Goal: Information Seeking & Learning: Learn about a topic

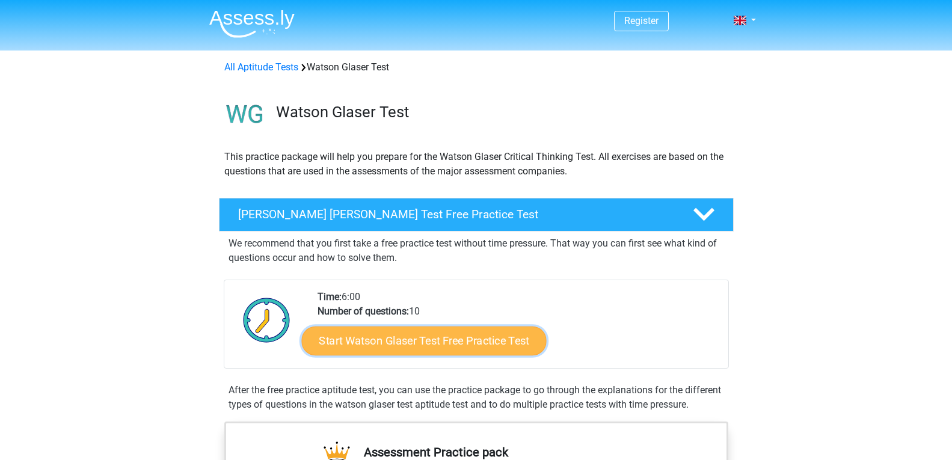
click at [484, 334] on link "Start Watson Glaser Test Free Practice Test" at bounding box center [423, 341] width 245 height 29
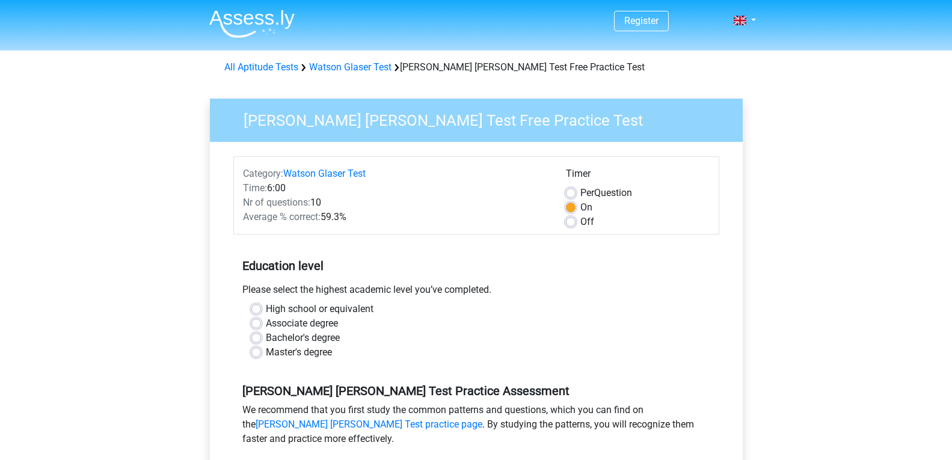
click at [319, 339] on label "Bachelor's degree" at bounding box center [303, 338] width 74 height 14
click at [261, 339] on input "Bachelor's degree" at bounding box center [256, 337] width 10 height 12
radio input "true"
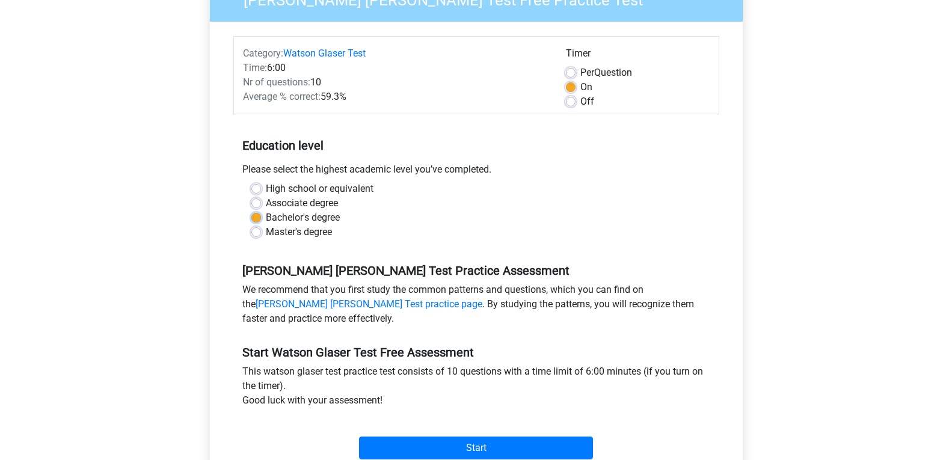
scroll to position [180, 0]
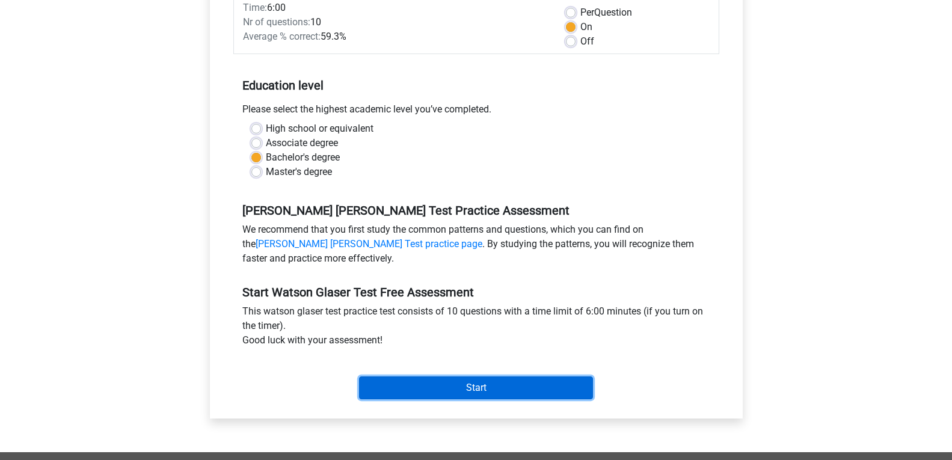
click at [457, 393] on input "Start" at bounding box center [476, 387] width 234 height 23
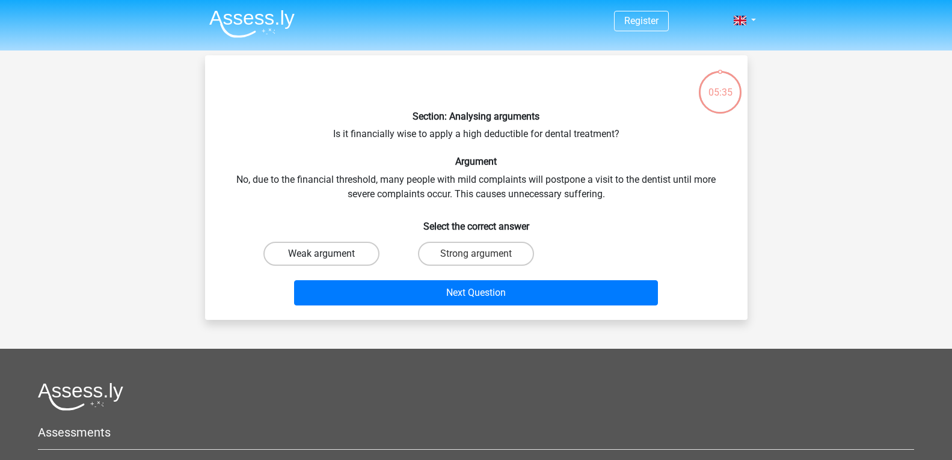
click at [355, 257] on label "Weak argument" at bounding box center [321, 254] width 116 height 24
click at [329, 257] on input "Weak argument" at bounding box center [325, 258] width 8 height 8
radio input "true"
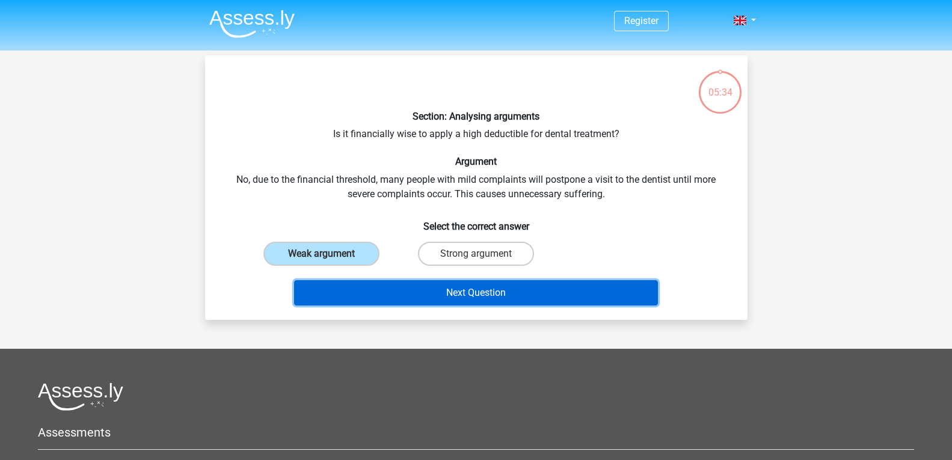
click at [386, 287] on button "Next Question" at bounding box center [476, 292] width 364 height 25
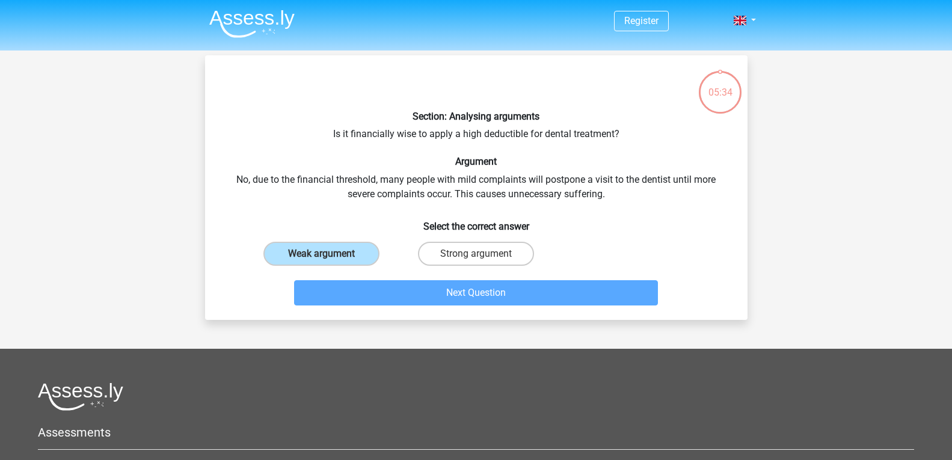
scroll to position [55, 0]
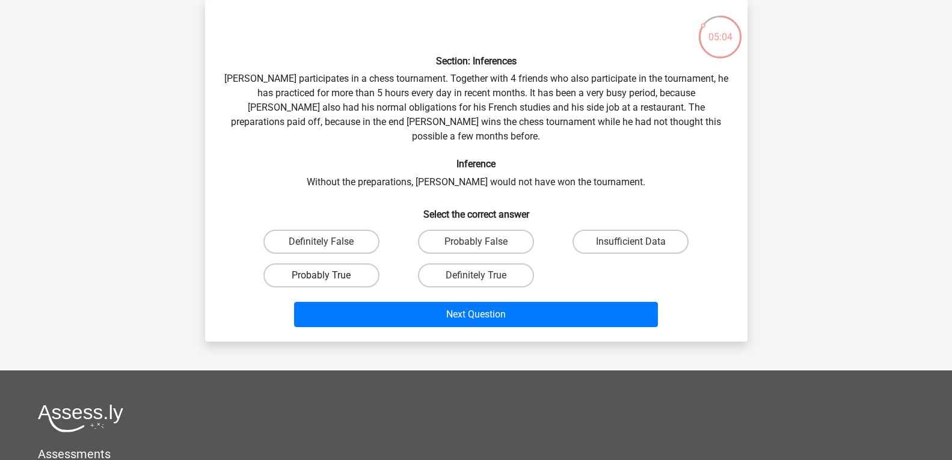
click at [368, 263] on label "Probably True" at bounding box center [321, 275] width 116 height 24
click at [329, 275] on input "Probably True" at bounding box center [325, 279] width 8 height 8
radio input "true"
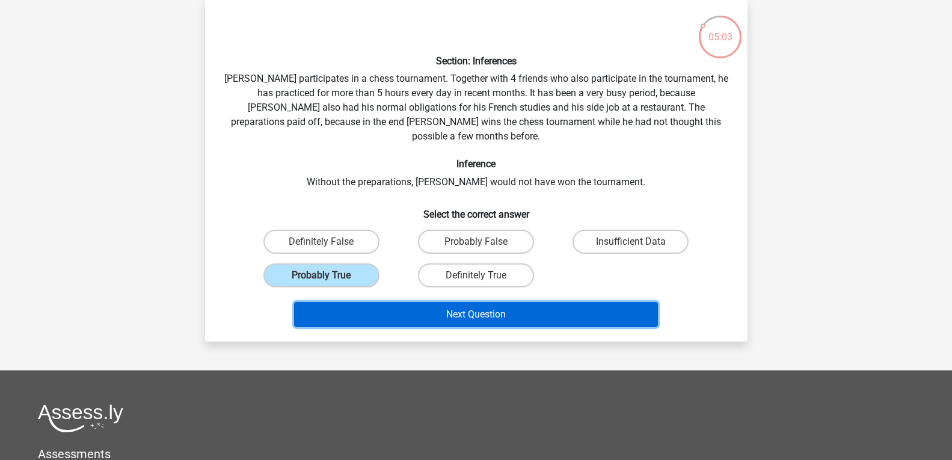
click at [398, 302] on button "Next Question" at bounding box center [476, 314] width 364 height 25
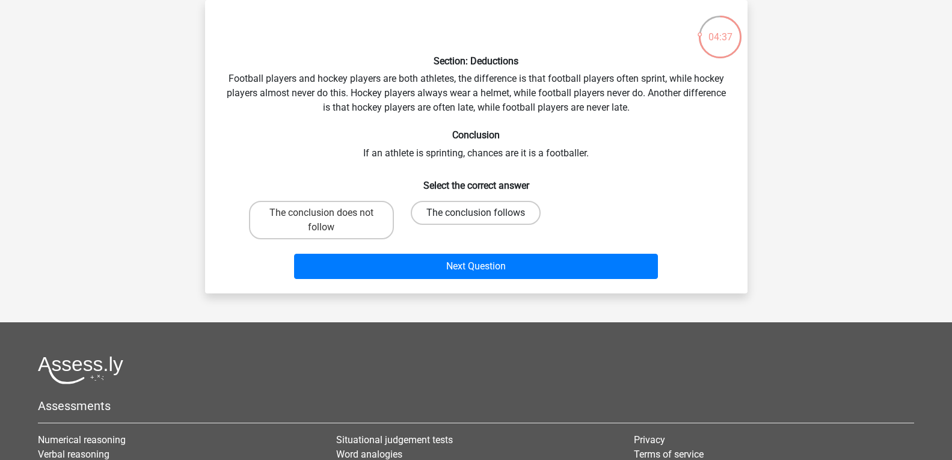
click at [478, 209] on label "The conclusion follows" at bounding box center [476, 213] width 130 height 24
click at [478, 213] on input "The conclusion follows" at bounding box center [480, 217] width 8 height 8
radio input "true"
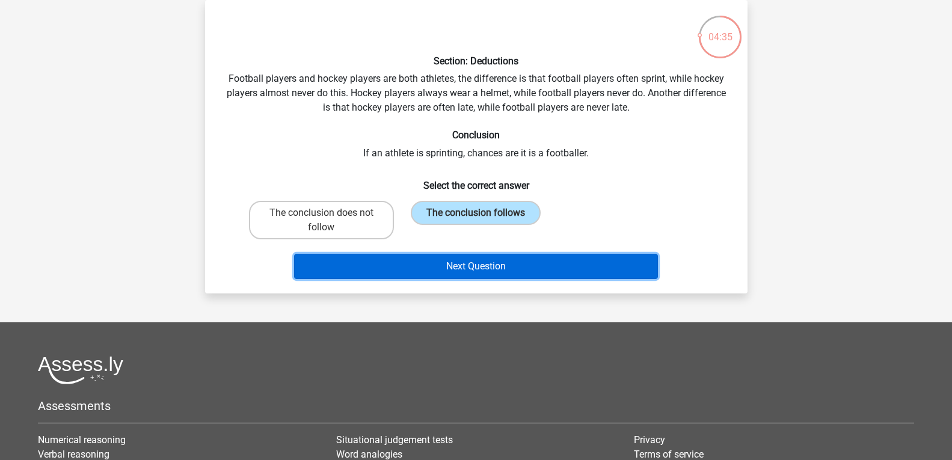
click at [533, 268] on button "Next Question" at bounding box center [476, 266] width 364 height 25
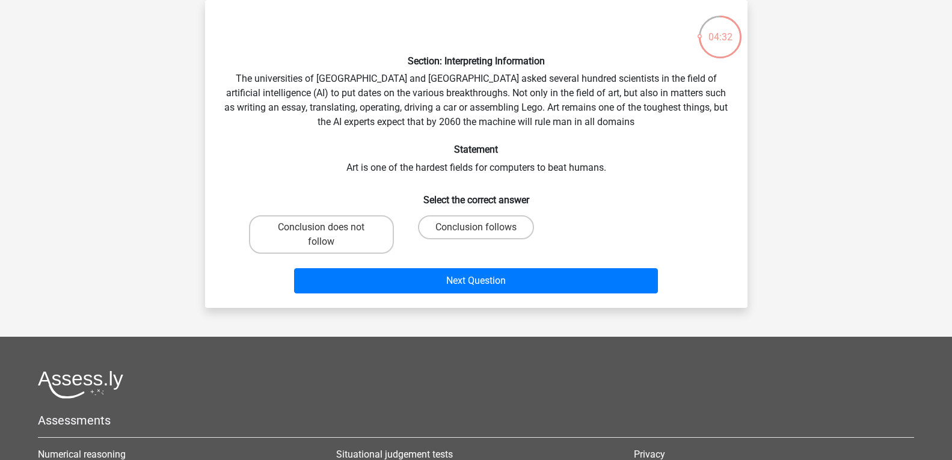
scroll to position [0, 0]
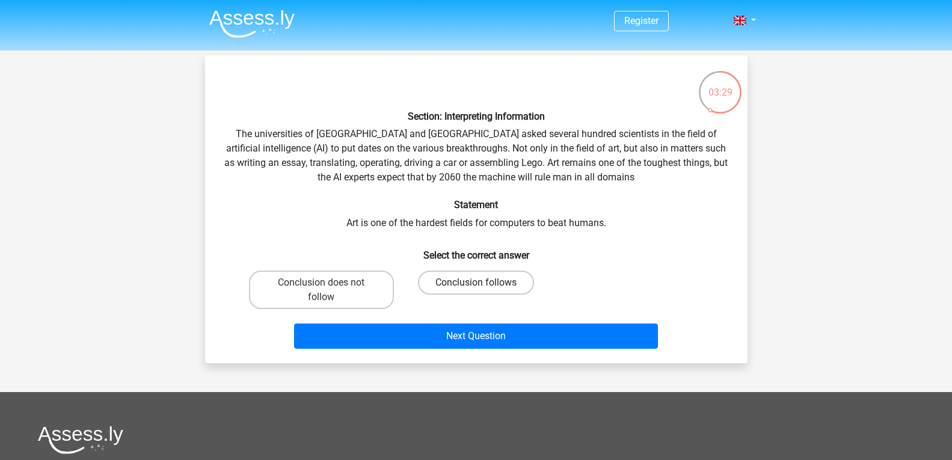
click at [505, 289] on label "Conclusion follows" at bounding box center [476, 283] width 116 height 24
click at [484, 289] on input "Conclusion follows" at bounding box center [480, 287] width 8 height 8
radio input "true"
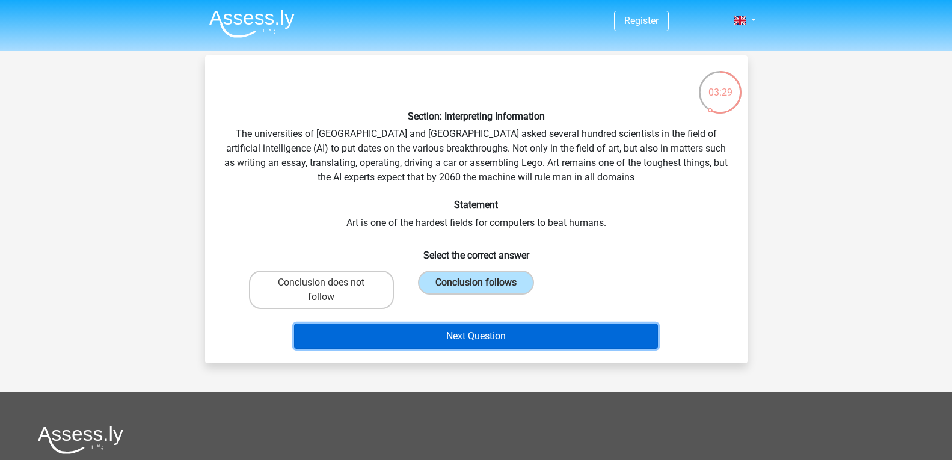
click at [511, 332] on button "Next Question" at bounding box center [476, 336] width 364 height 25
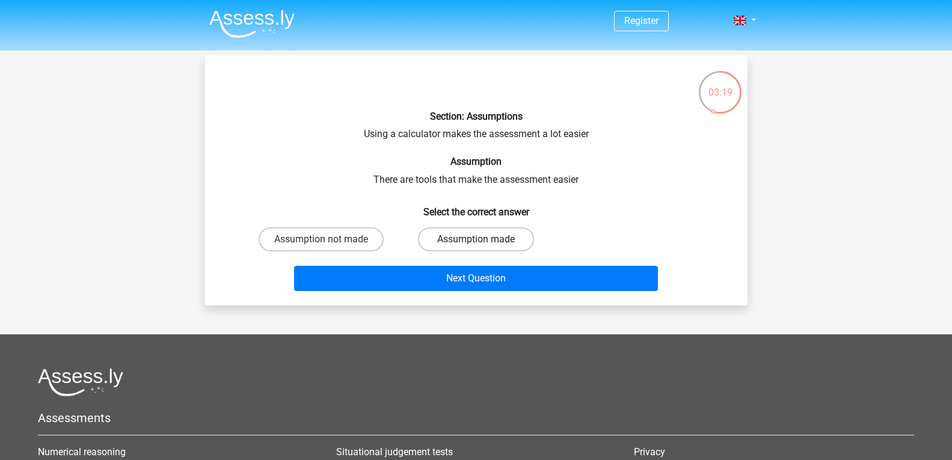
click at [464, 245] on label "Assumption made" at bounding box center [476, 239] width 116 height 24
click at [476, 245] on input "Assumption made" at bounding box center [480, 243] width 8 height 8
radio input "true"
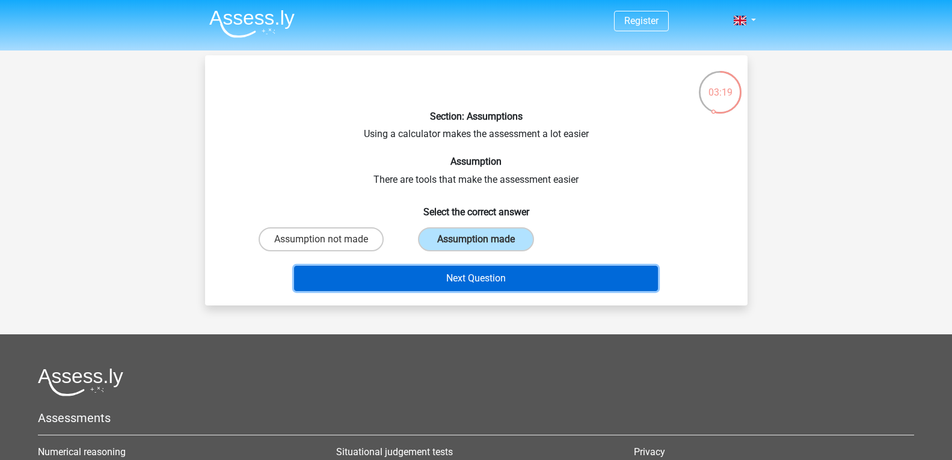
click at [481, 277] on button "Next Question" at bounding box center [476, 278] width 364 height 25
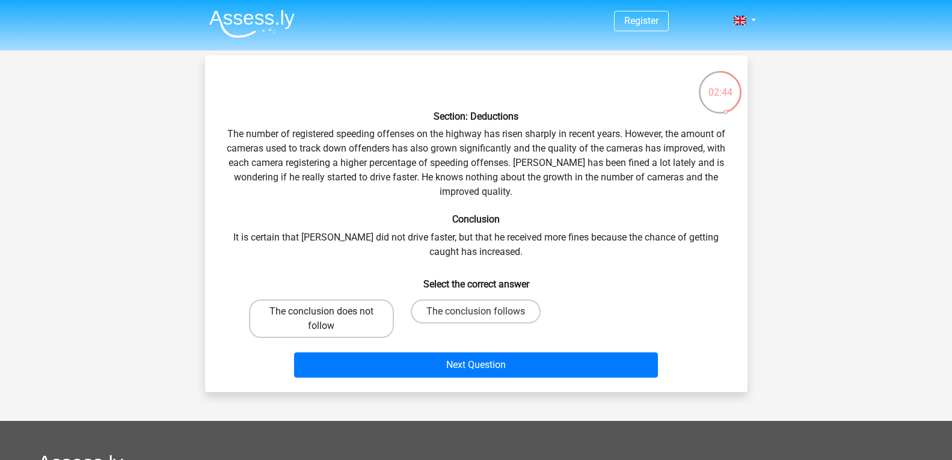
click at [310, 316] on label "The conclusion does not follow" at bounding box center [321, 319] width 145 height 38
click at [321, 316] on input "The conclusion does not follow" at bounding box center [325, 316] width 8 height 8
radio input "true"
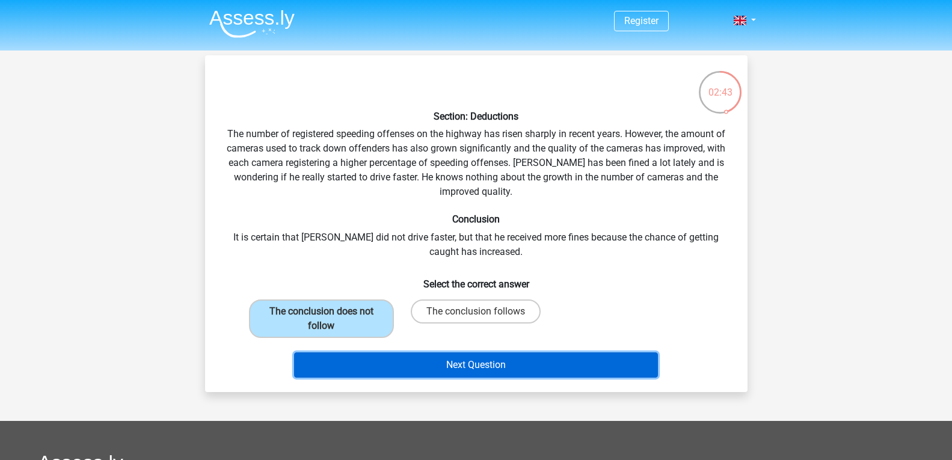
click at [446, 364] on button "Next Question" at bounding box center [476, 364] width 364 height 25
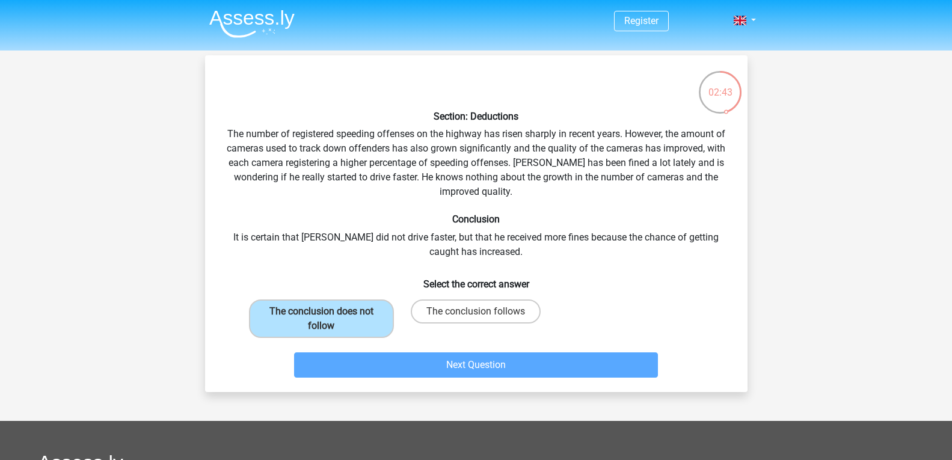
scroll to position [55, 0]
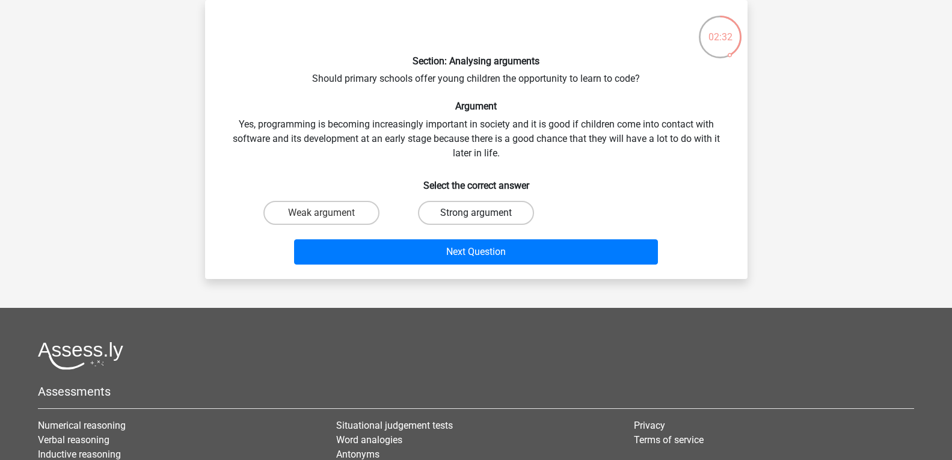
click at [525, 206] on label "Strong argument" at bounding box center [476, 213] width 116 height 24
click at [484, 213] on input "Strong argument" at bounding box center [480, 217] width 8 height 8
radio input "true"
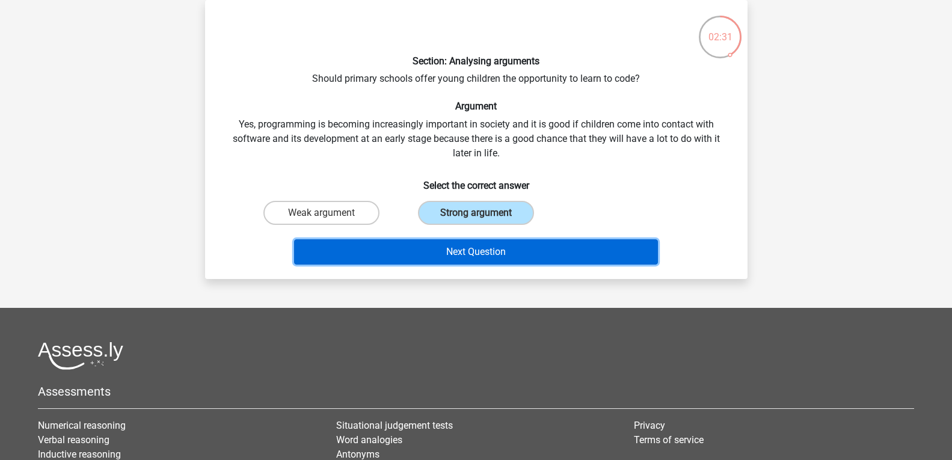
click at [526, 241] on button "Next Question" at bounding box center [476, 251] width 364 height 25
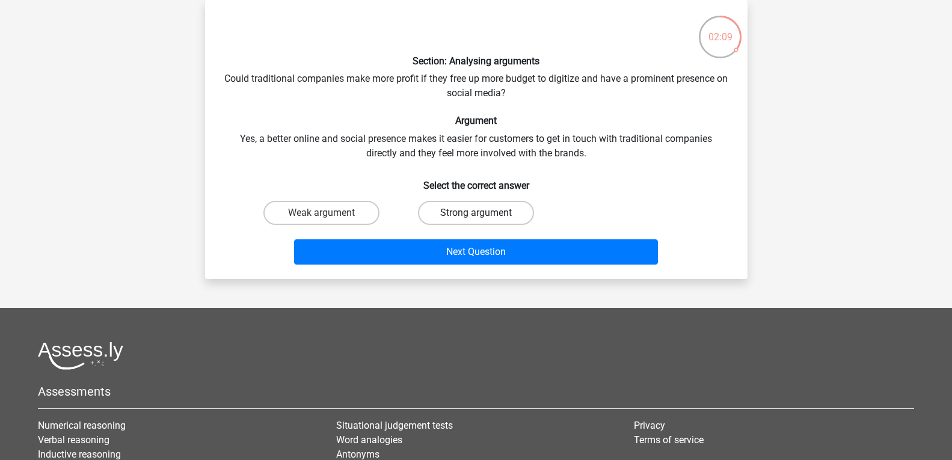
click at [517, 217] on label "Strong argument" at bounding box center [476, 213] width 116 height 24
click at [484, 217] on input "Strong argument" at bounding box center [480, 217] width 8 height 8
radio input "true"
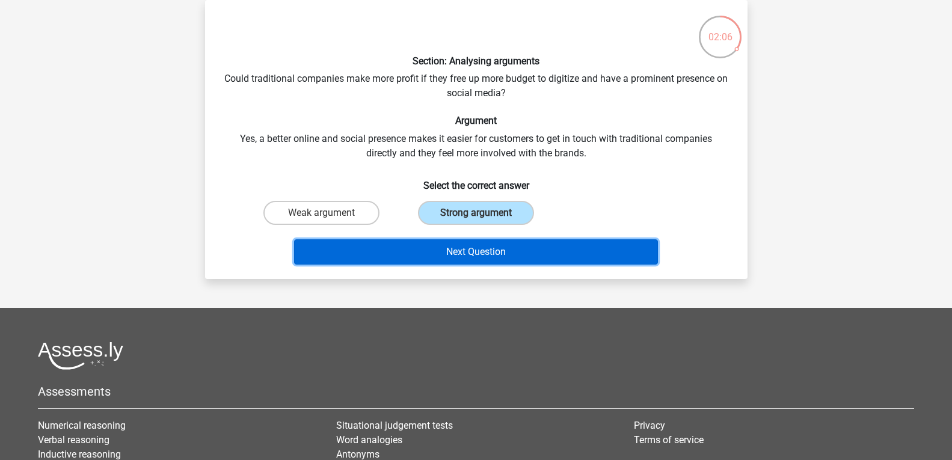
click at [564, 258] on button "Next Question" at bounding box center [476, 251] width 364 height 25
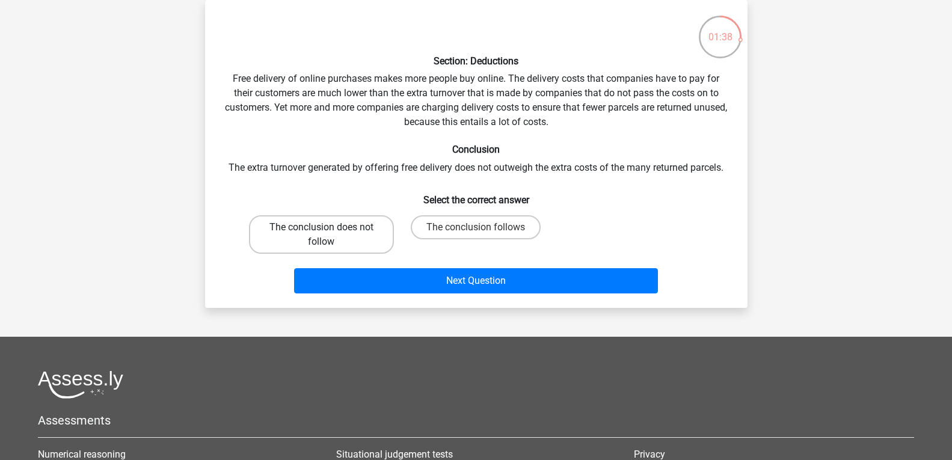
drag, startPoint x: 351, startPoint y: 232, endPoint x: 364, endPoint y: 247, distance: 20.9
click at [351, 232] on label "The conclusion does not follow" at bounding box center [321, 234] width 145 height 38
click at [329, 232] on input "The conclusion does not follow" at bounding box center [325, 231] width 8 height 8
radio input "true"
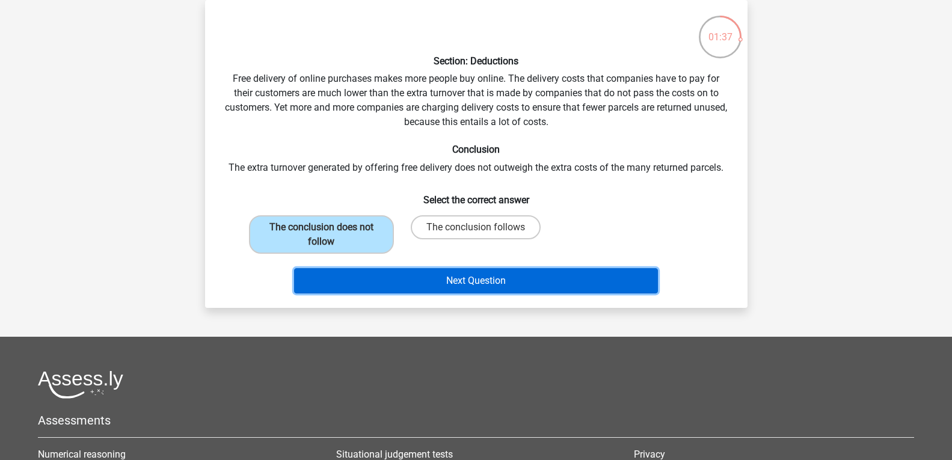
click at [395, 270] on button "Next Question" at bounding box center [476, 280] width 364 height 25
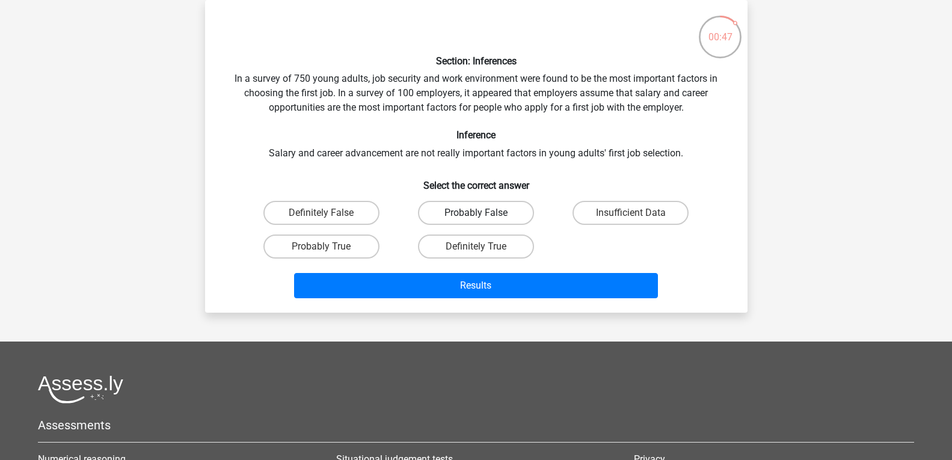
click at [467, 215] on label "Probably False" at bounding box center [476, 213] width 116 height 24
click at [476, 215] on input "Probably False" at bounding box center [480, 217] width 8 height 8
radio input "true"
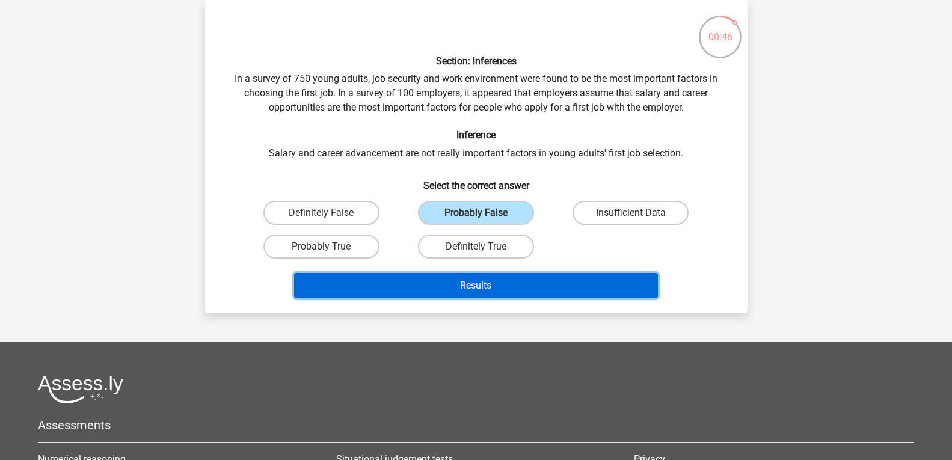
click at [478, 281] on button "Results" at bounding box center [476, 285] width 364 height 25
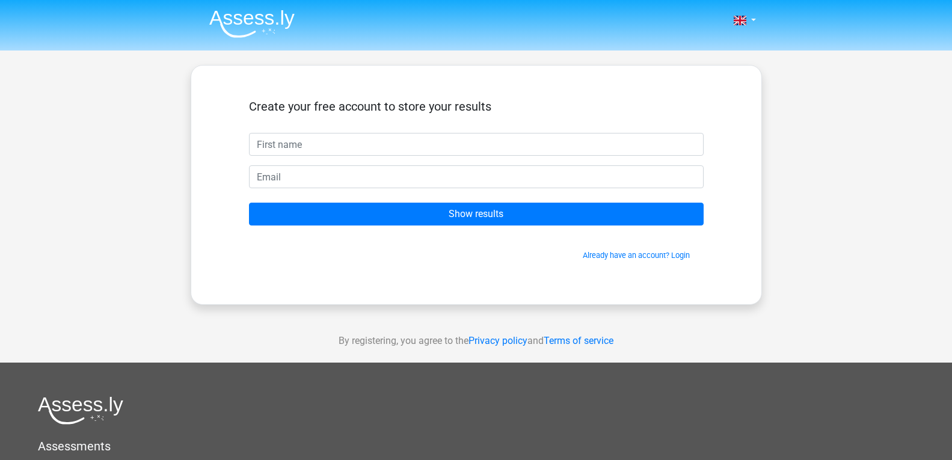
click at [457, 147] on input "text" at bounding box center [476, 144] width 455 height 23
type input "ethan"
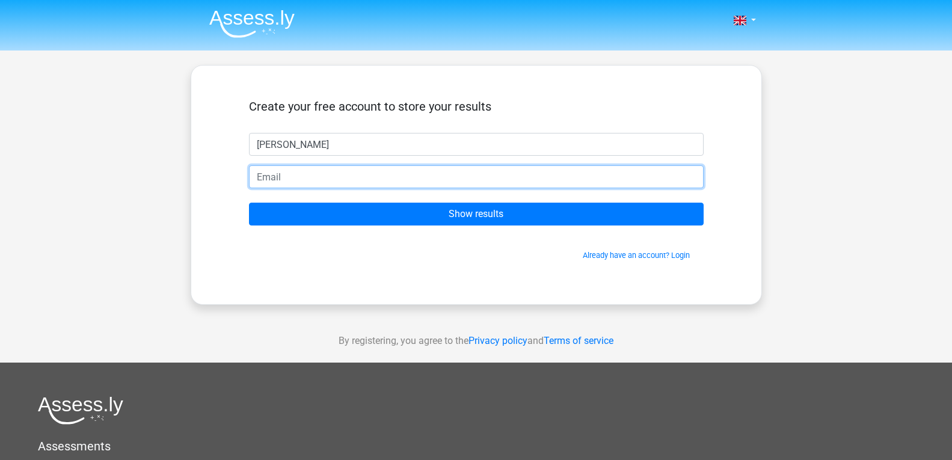
click at [560, 176] on input "email" at bounding box center [476, 176] width 455 height 23
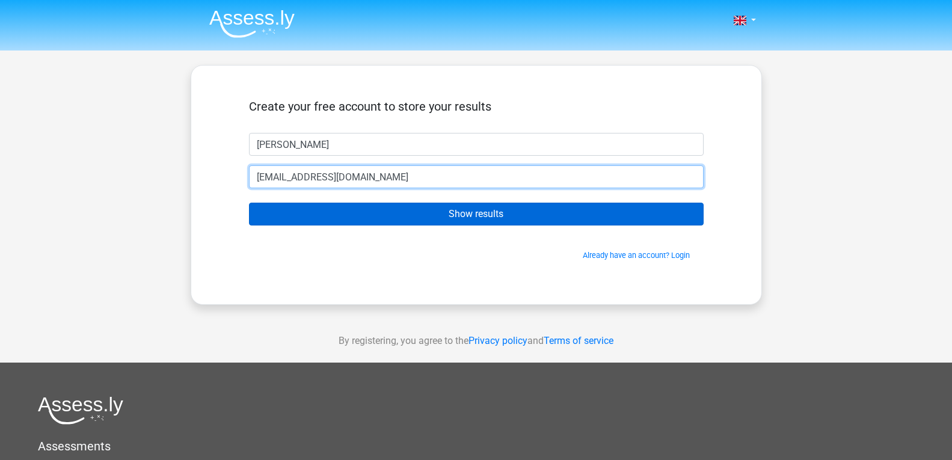
type input "ethanlee3@hotmail.co.uk"
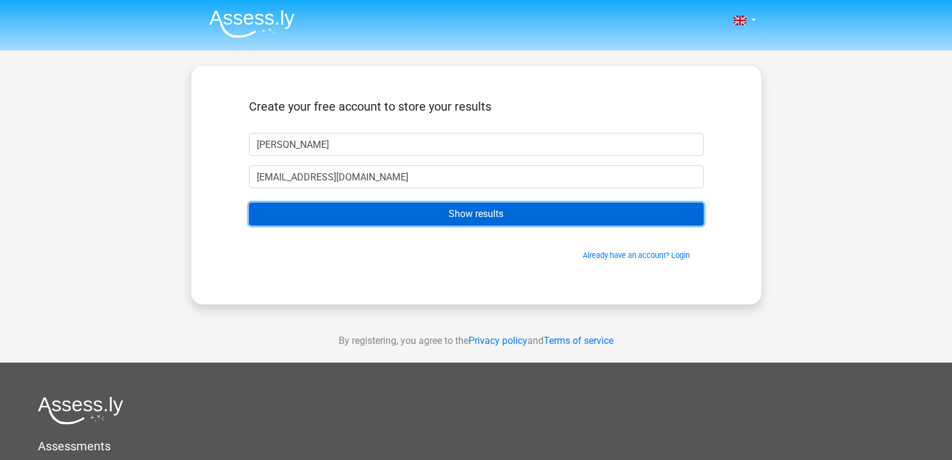
click at [606, 223] on input "Show results" at bounding box center [476, 214] width 455 height 23
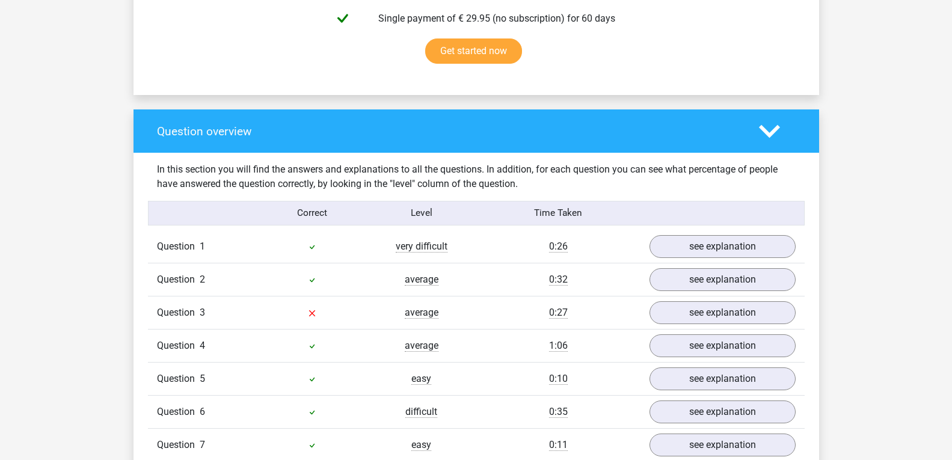
scroll to position [842, 0]
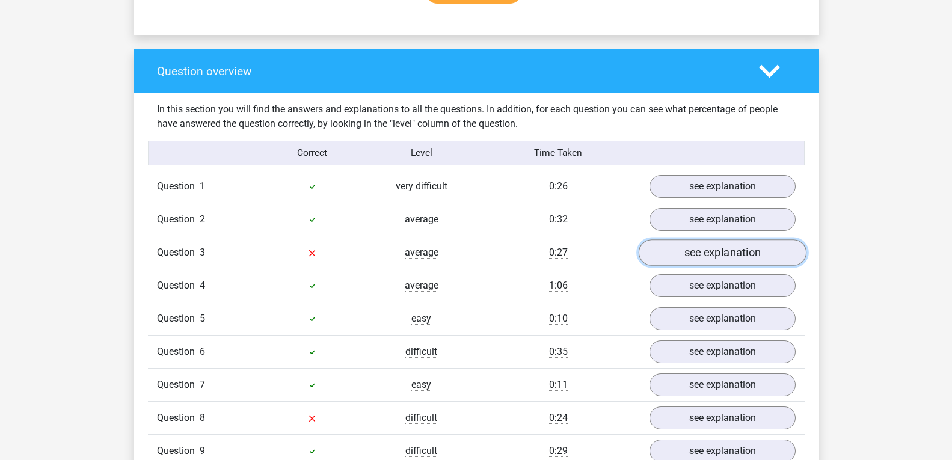
click at [666, 255] on link "see explanation" at bounding box center [722, 252] width 168 height 26
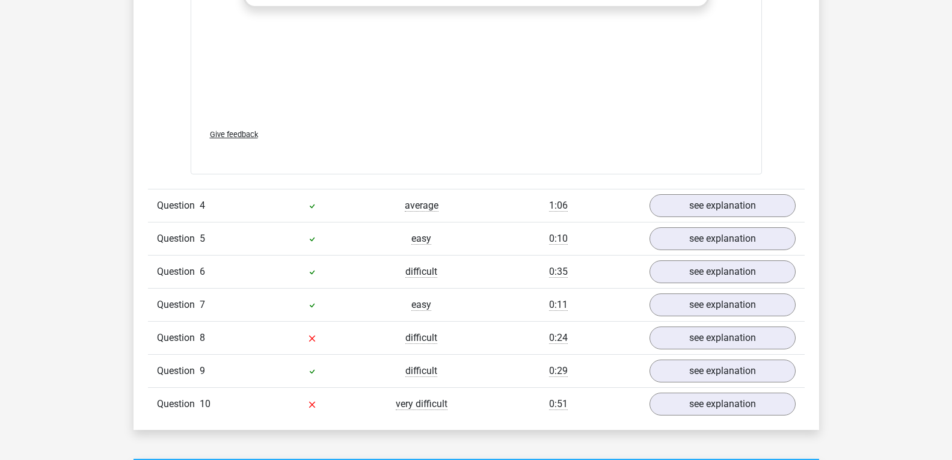
scroll to position [1624, 0]
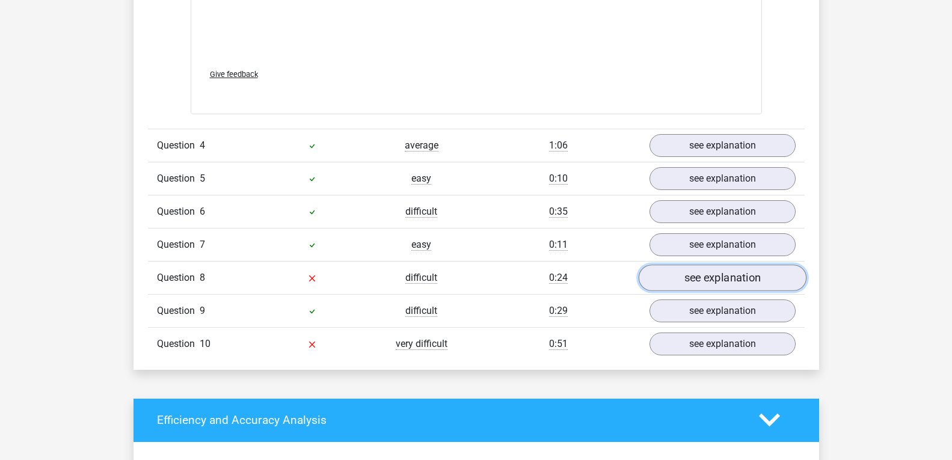
click at [769, 273] on link "see explanation" at bounding box center [722, 278] width 168 height 26
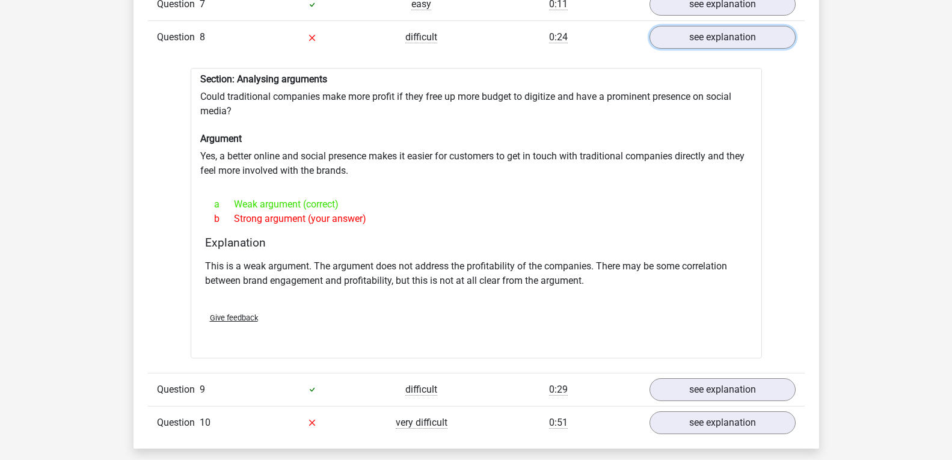
scroll to position [2045, 0]
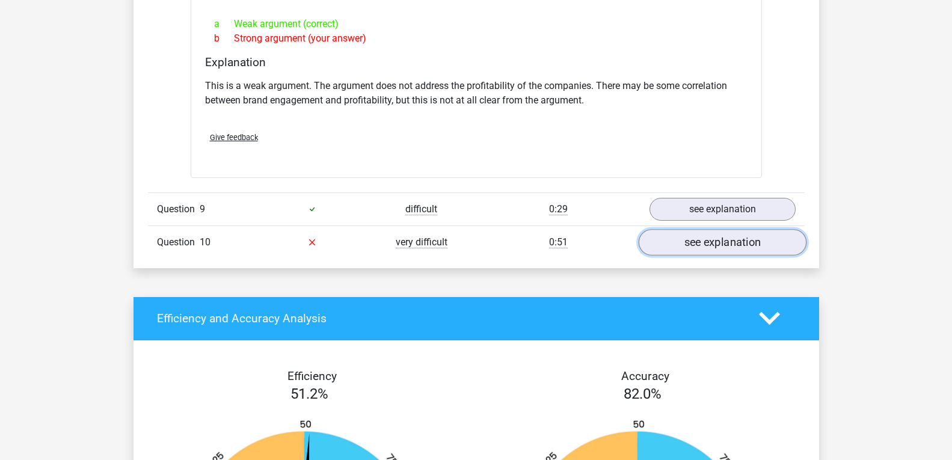
click at [662, 244] on link "see explanation" at bounding box center [722, 242] width 168 height 26
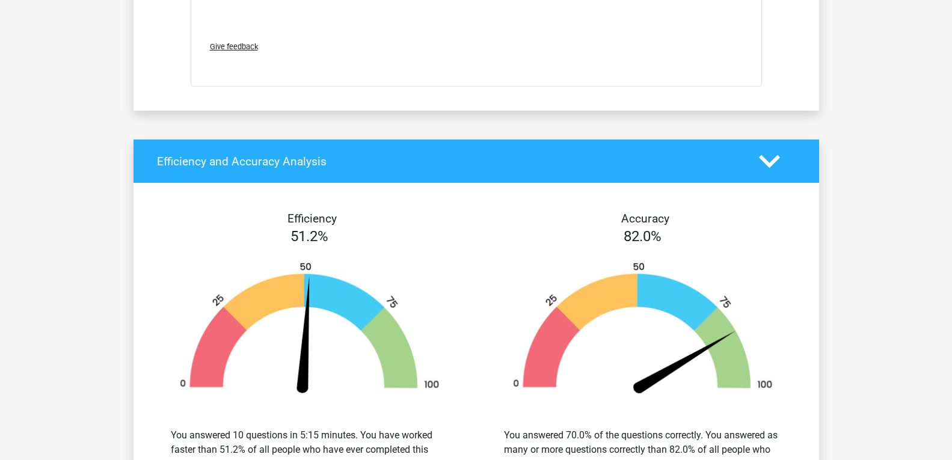
scroll to position [3067, 0]
